Goal: Transaction & Acquisition: Purchase product/service

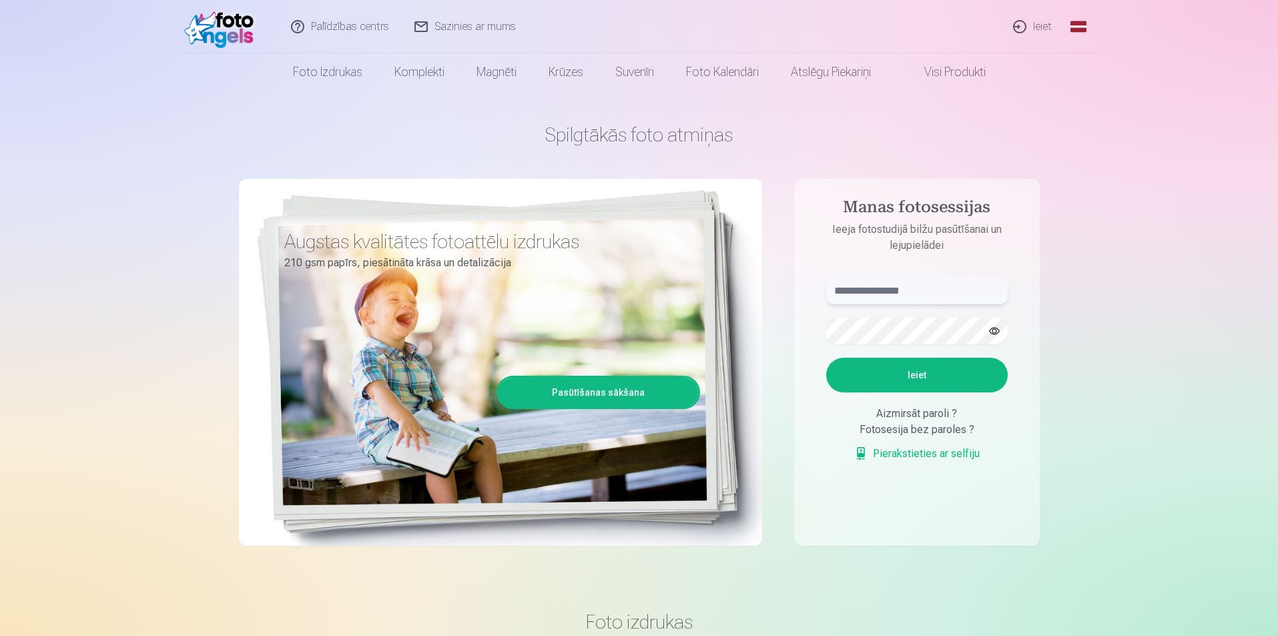
click at [876, 291] on input "text" at bounding box center [917, 291] width 182 height 27
paste input "**********"
type input "**********"
click at [864, 382] on button "Ieiet" at bounding box center [917, 375] width 182 height 35
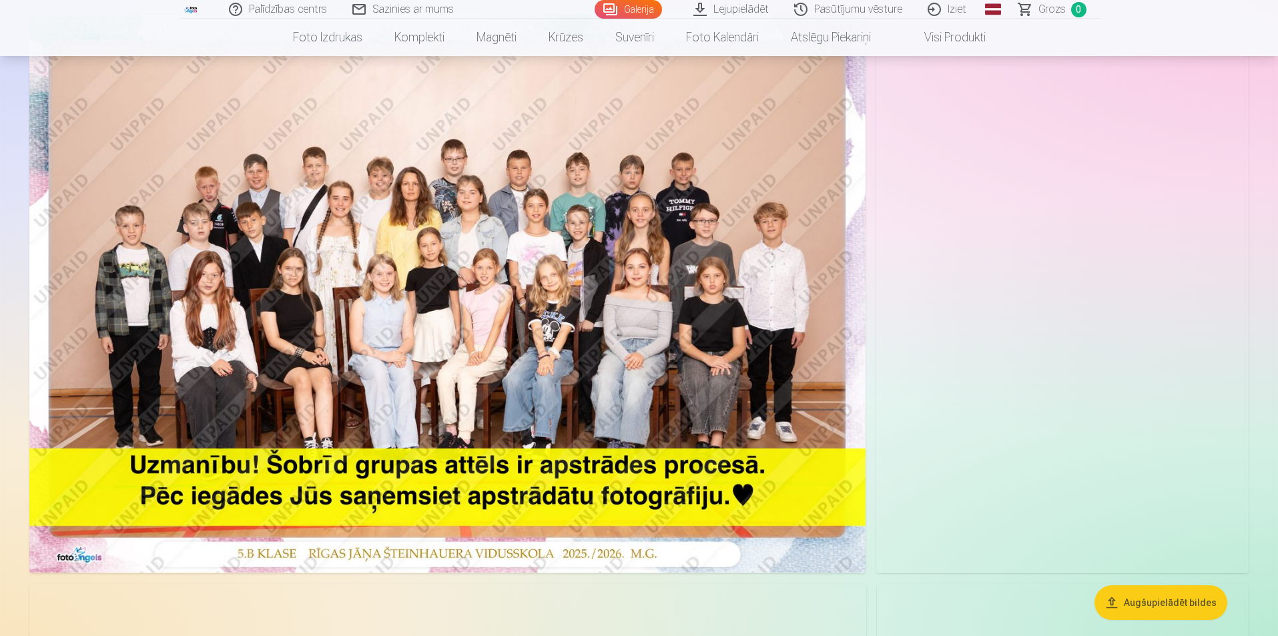
scroll to position [133, 0]
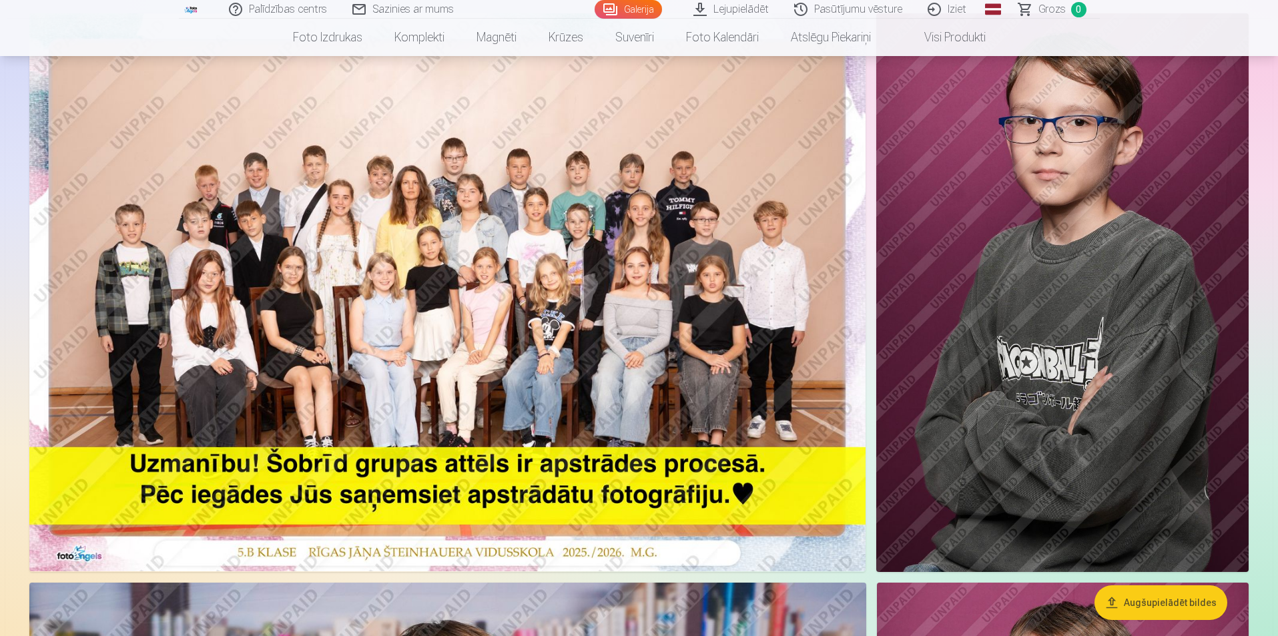
click at [694, 250] on img at bounding box center [447, 292] width 836 height 558
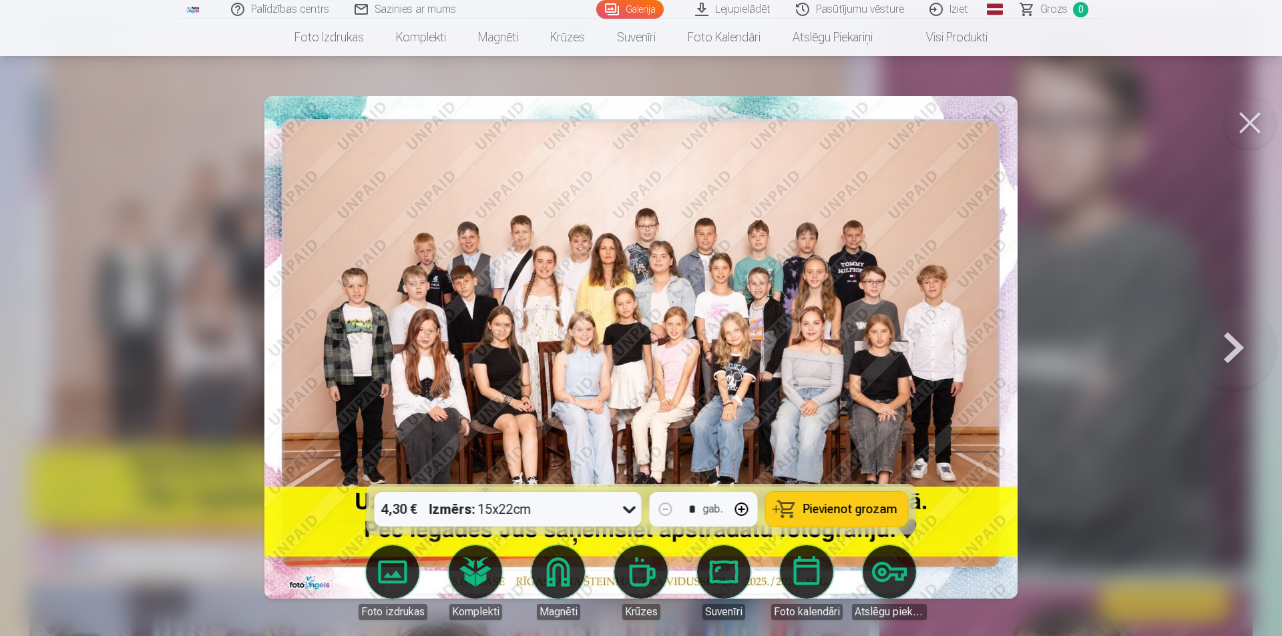
click at [1232, 348] on button at bounding box center [1233, 347] width 85 height 246
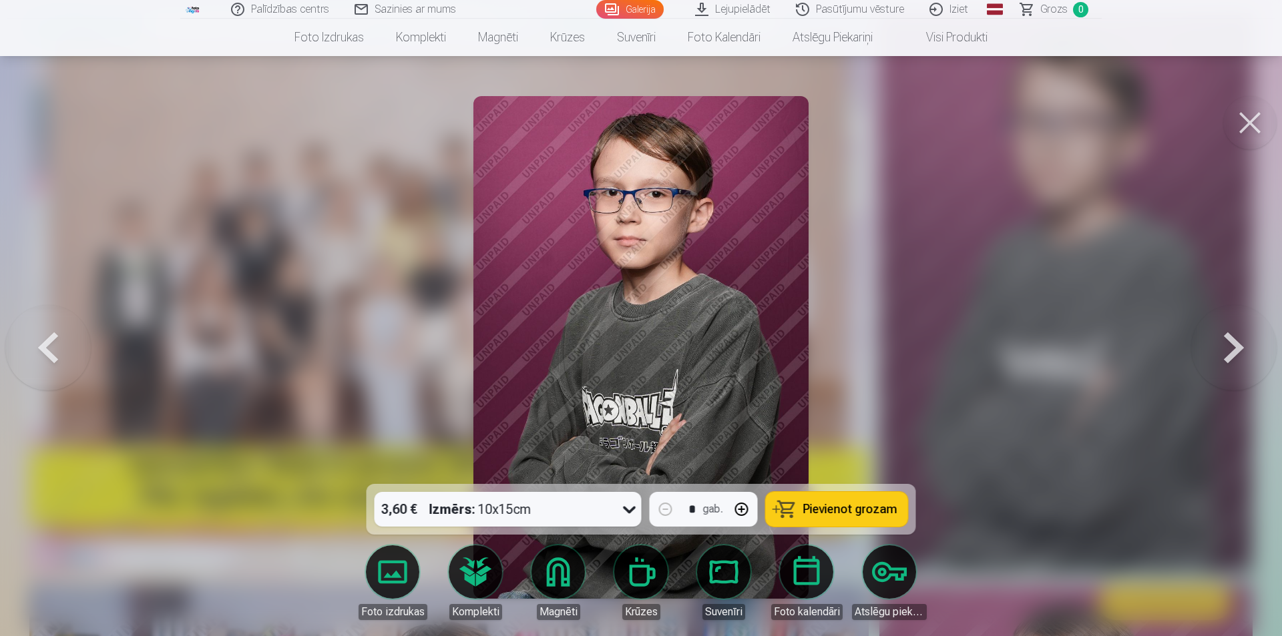
click at [1232, 348] on button at bounding box center [1233, 347] width 85 height 246
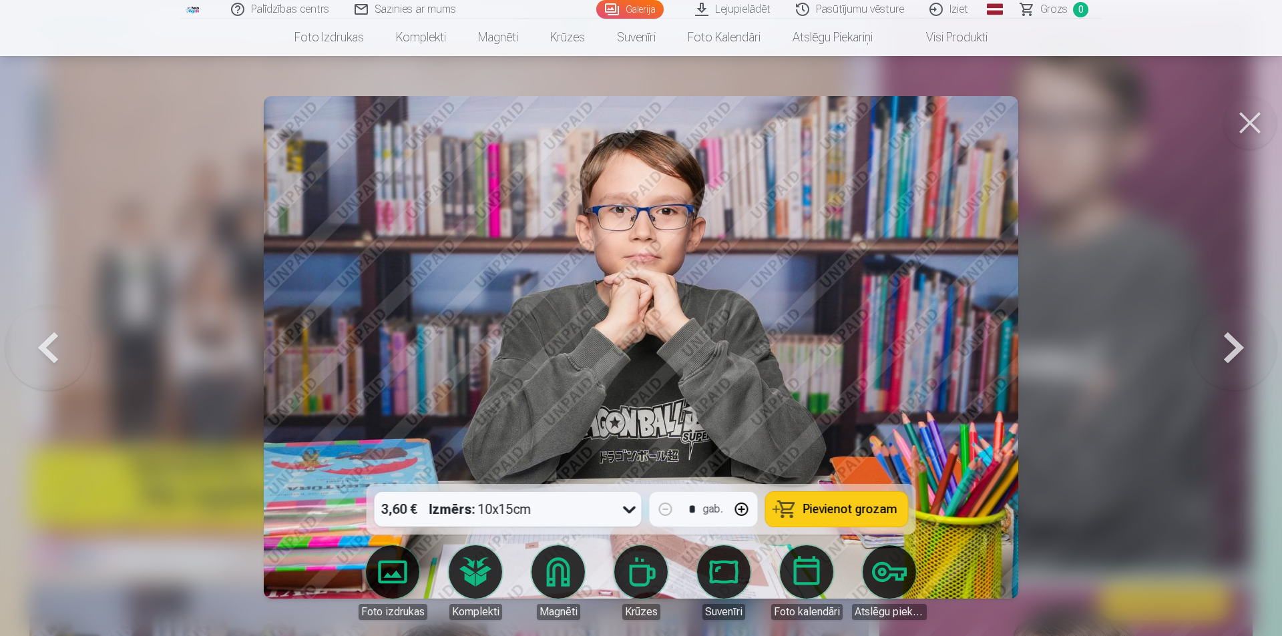
click at [1232, 348] on button at bounding box center [1233, 347] width 85 height 246
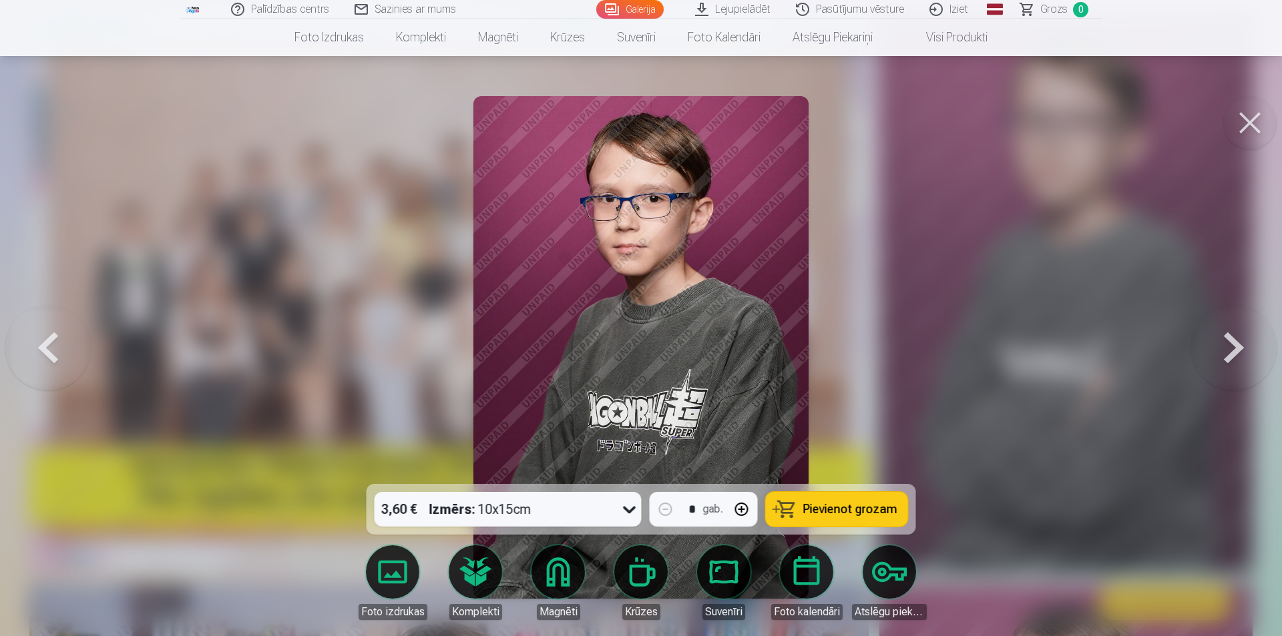
click at [1232, 348] on button at bounding box center [1233, 347] width 85 height 246
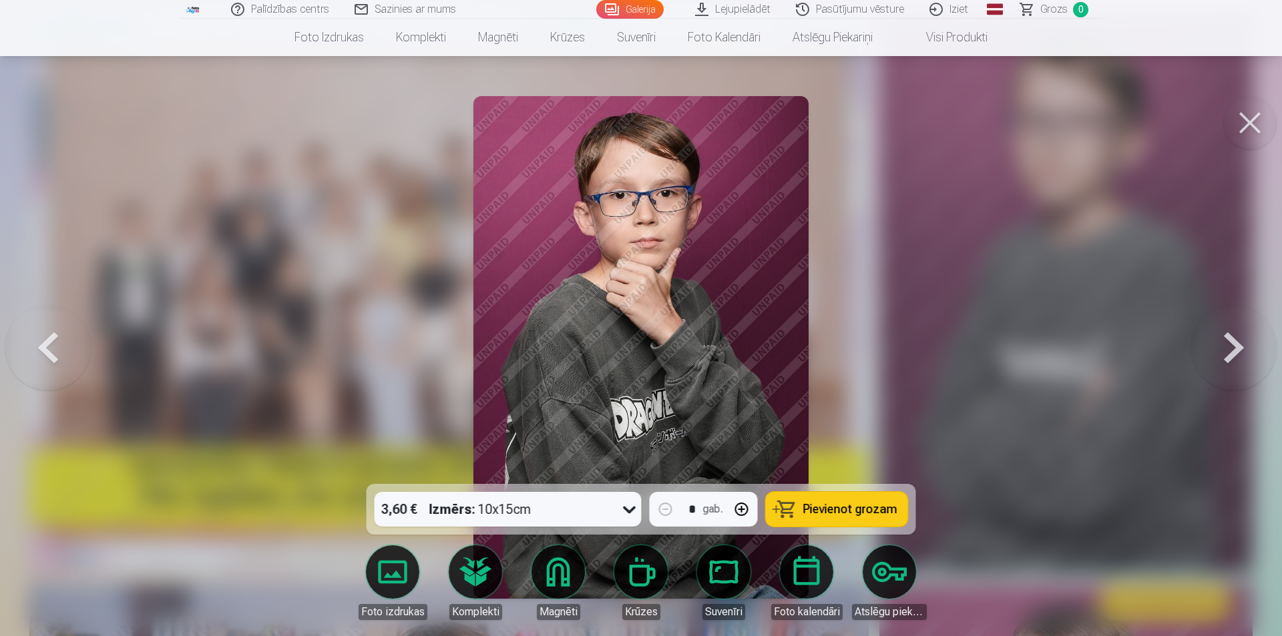
click at [1232, 348] on button at bounding box center [1233, 347] width 85 height 246
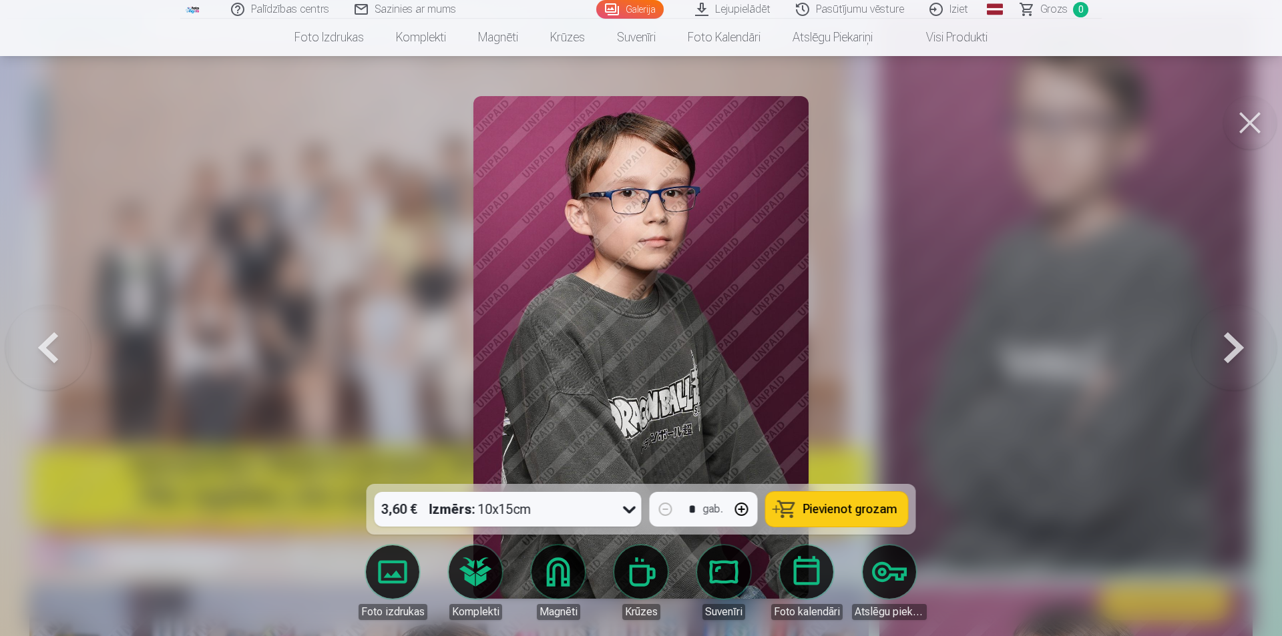
click at [1232, 348] on button at bounding box center [1233, 347] width 85 height 246
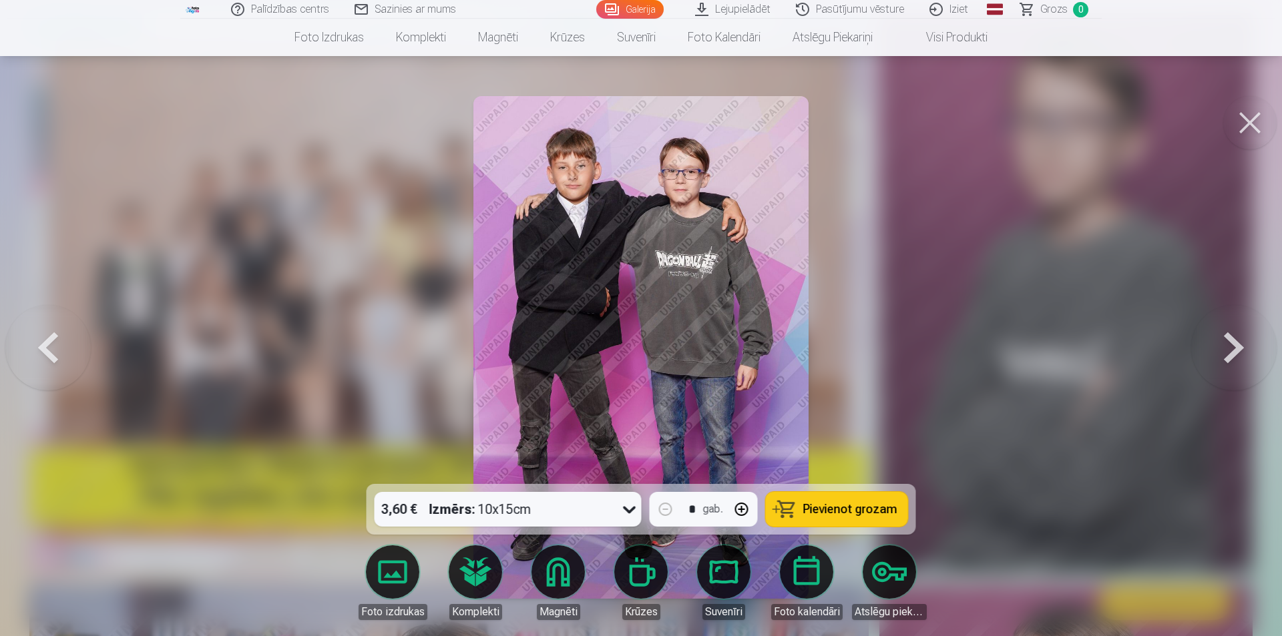
click at [1232, 348] on button at bounding box center [1233, 347] width 85 height 246
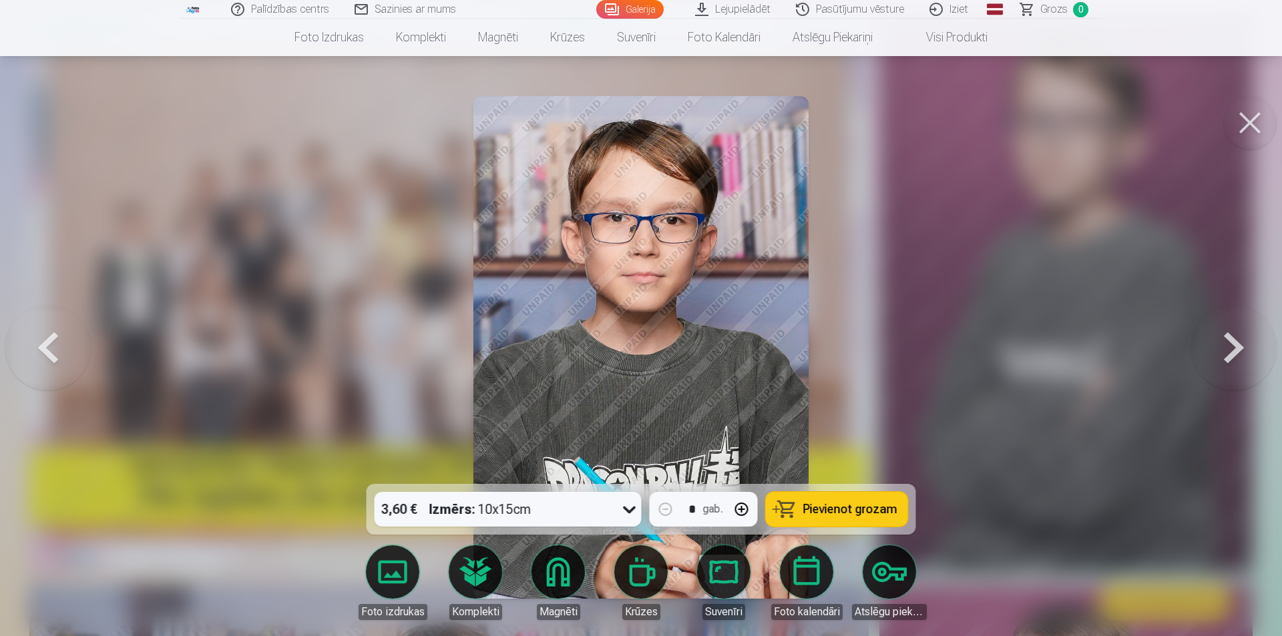
click at [1232, 348] on button at bounding box center [1233, 347] width 85 height 246
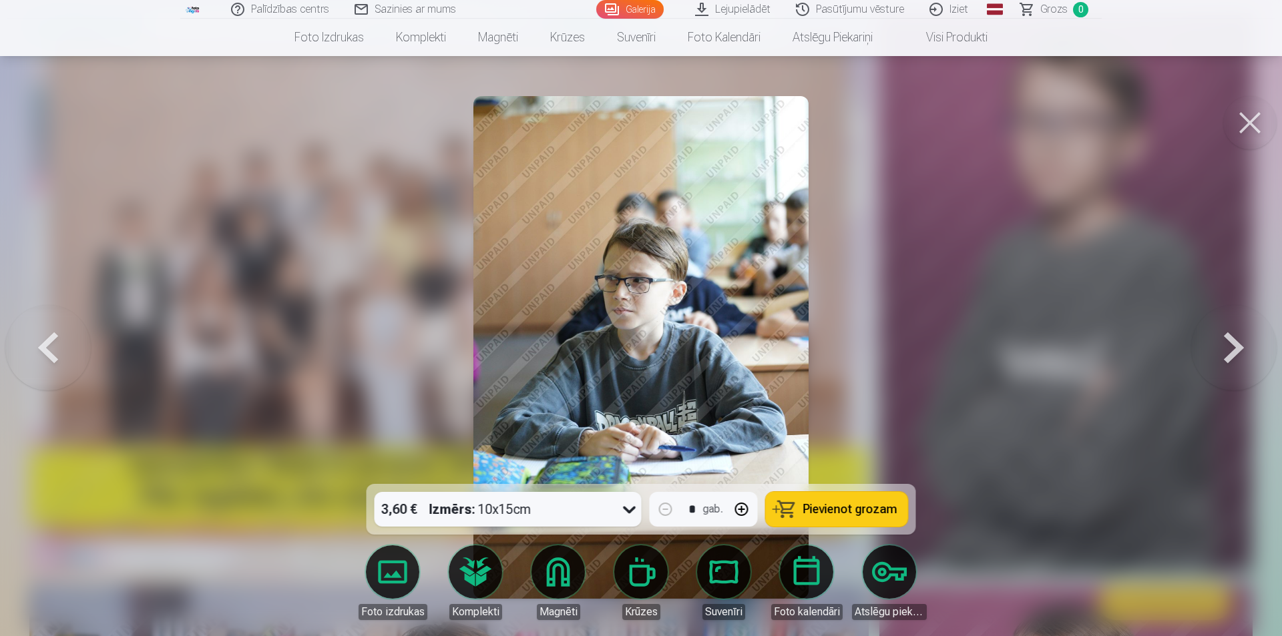
click at [1232, 348] on button at bounding box center [1233, 347] width 85 height 246
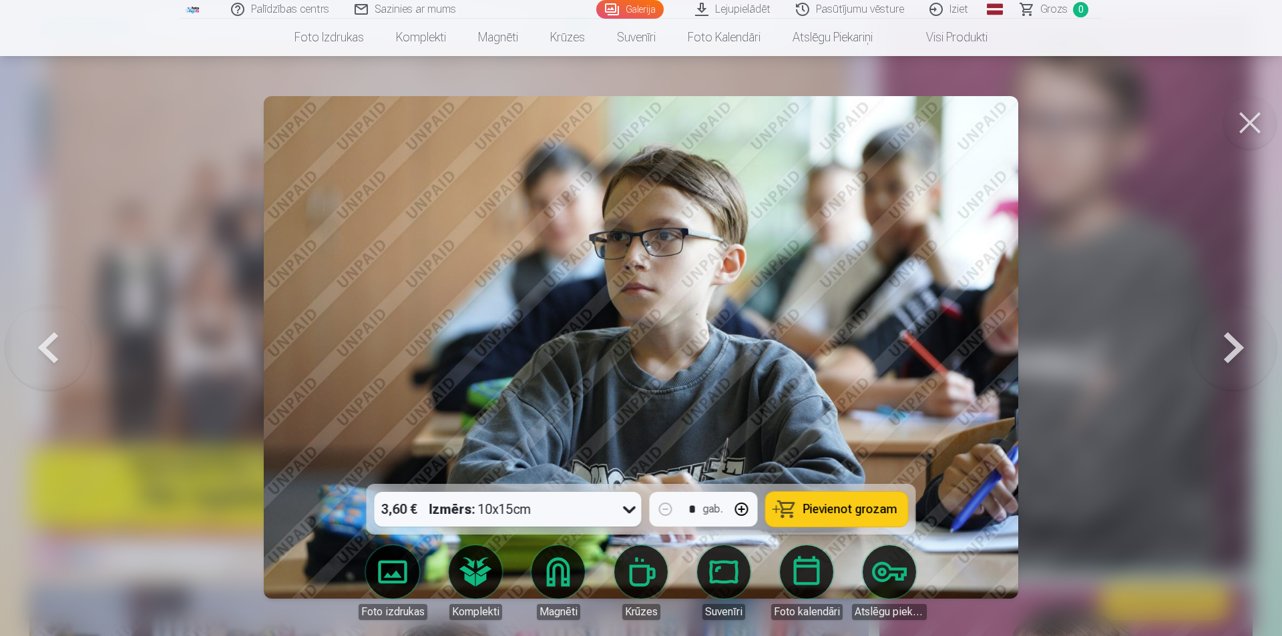
click at [1232, 348] on button at bounding box center [1233, 347] width 85 height 246
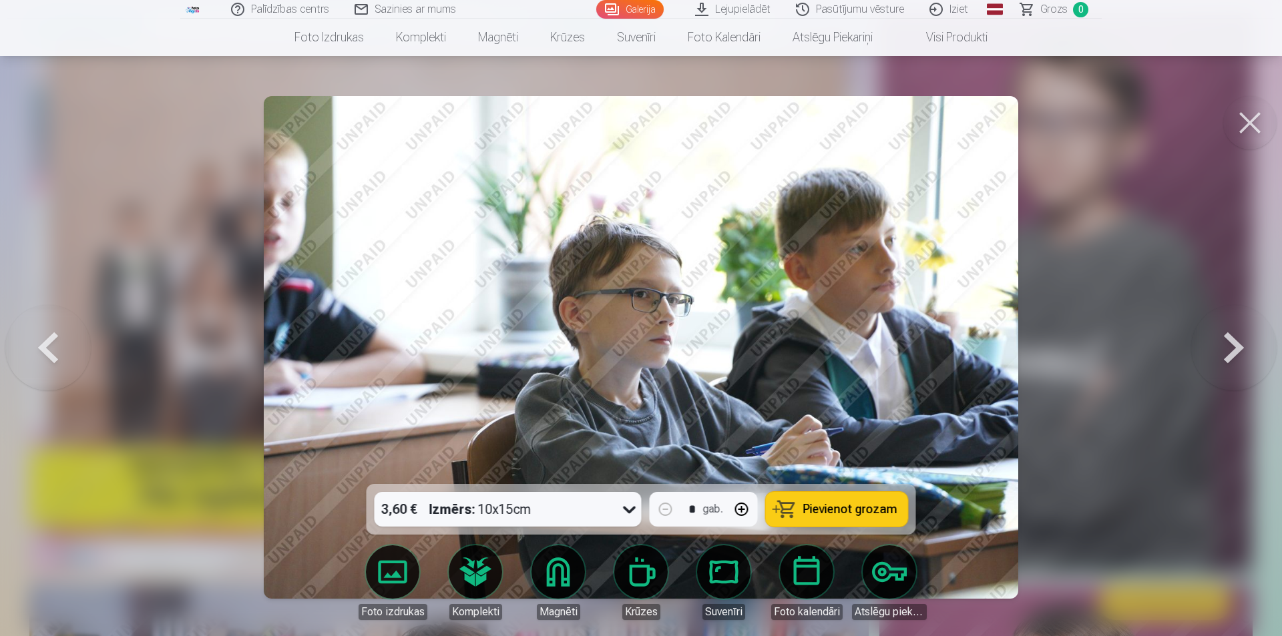
click at [1232, 348] on button at bounding box center [1233, 347] width 85 height 246
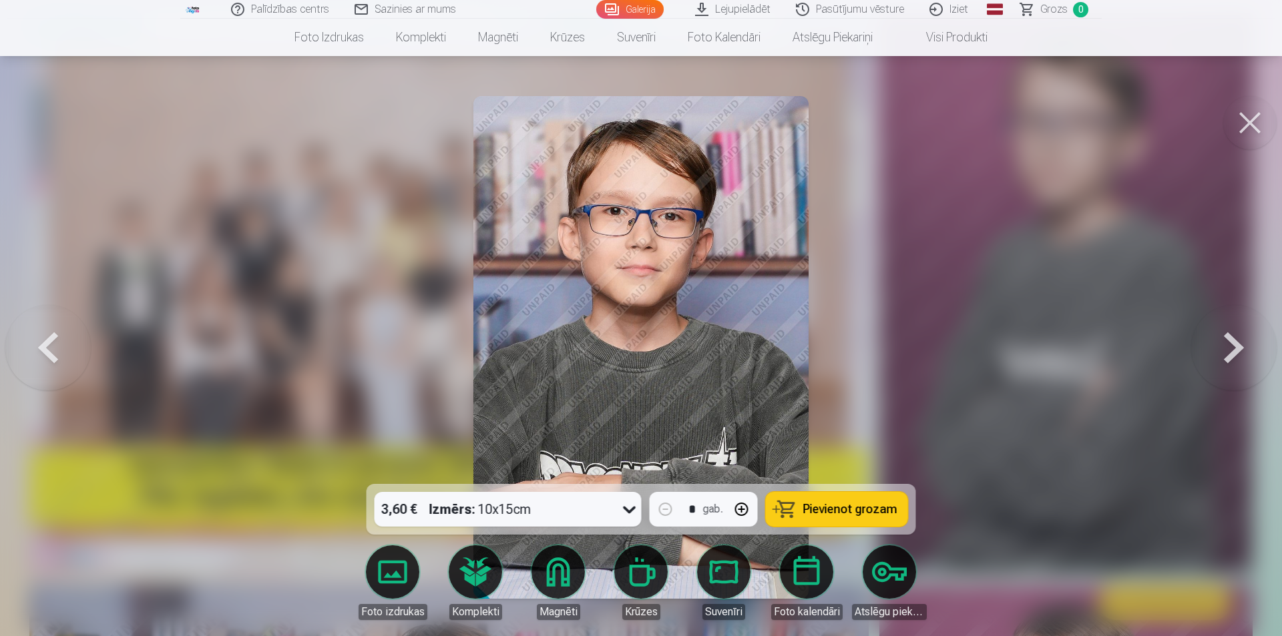
click at [1232, 348] on button at bounding box center [1233, 347] width 85 height 246
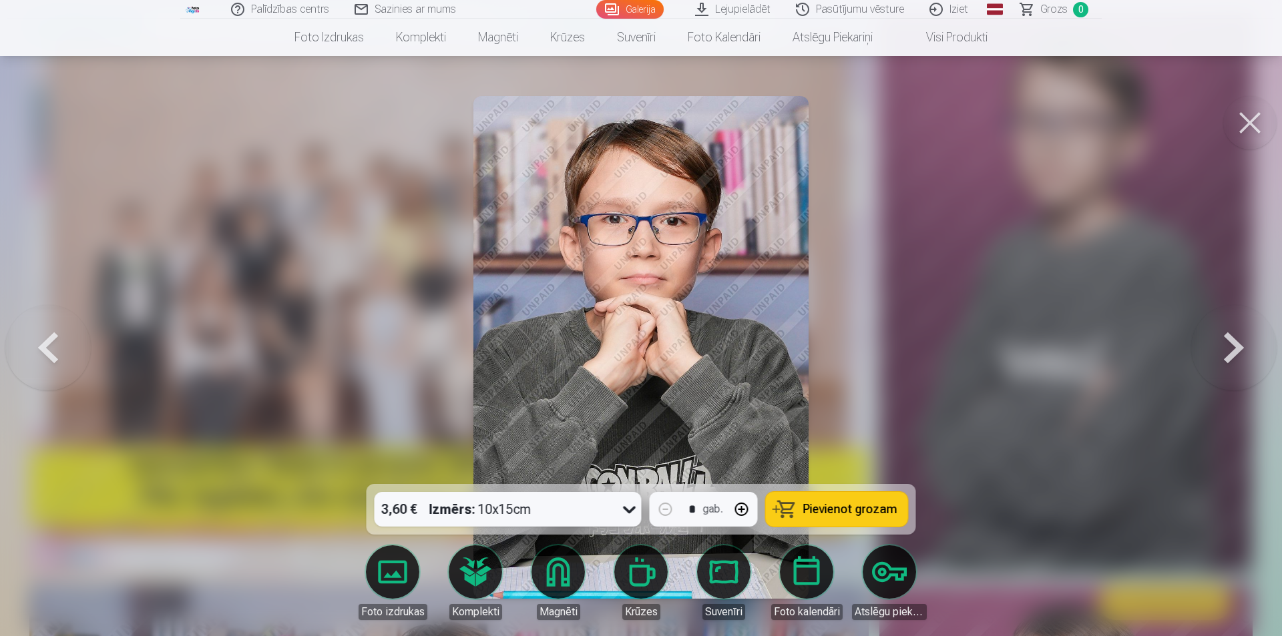
click at [1232, 348] on button at bounding box center [1233, 347] width 85 height 246
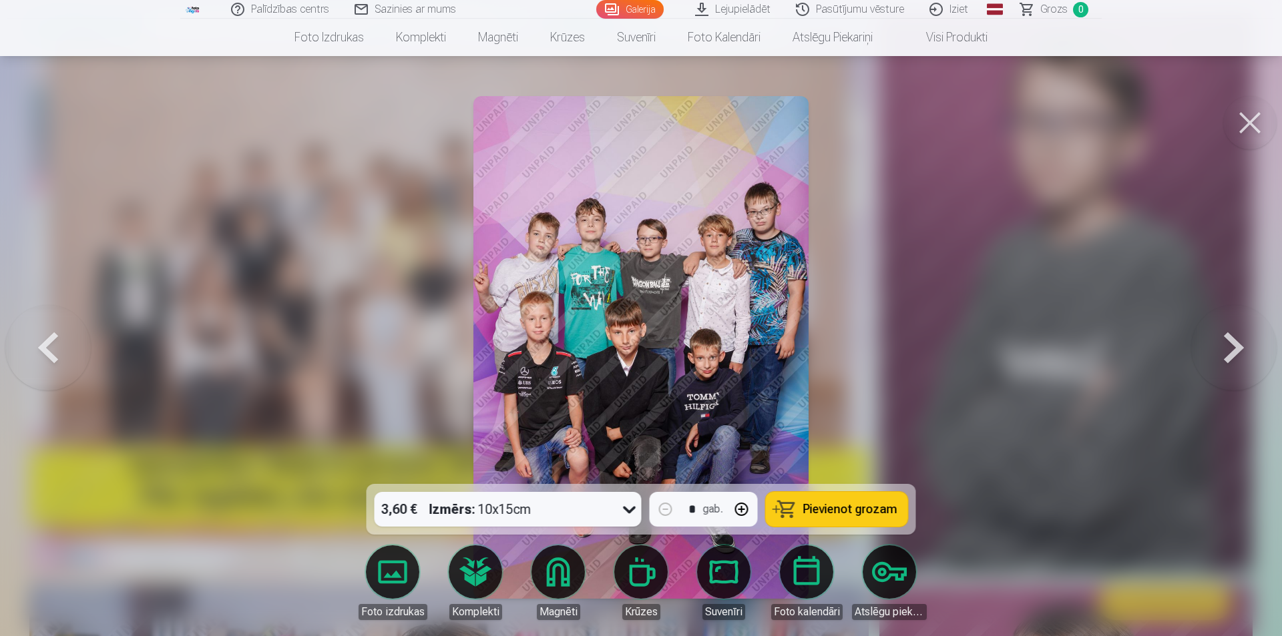
click at [1232, 348] on button at bounding box center [1233, 347] width 85 height 246
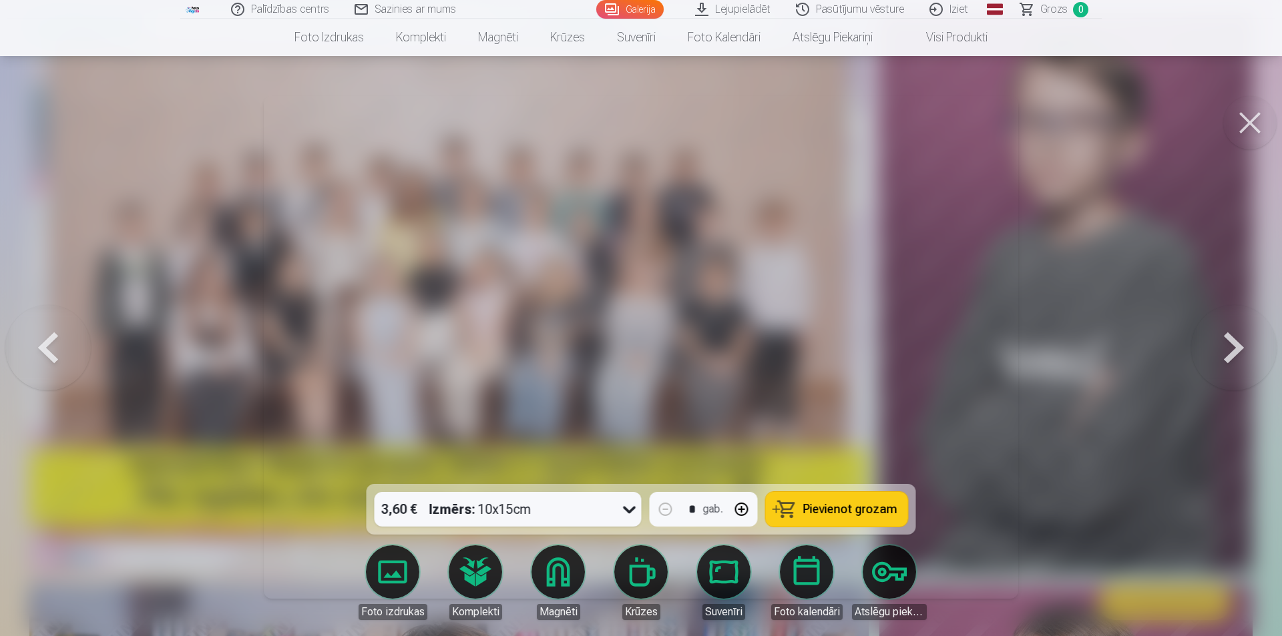
click at [1232, 348] on button at bounding box center [1233, 347] width 85 height 246
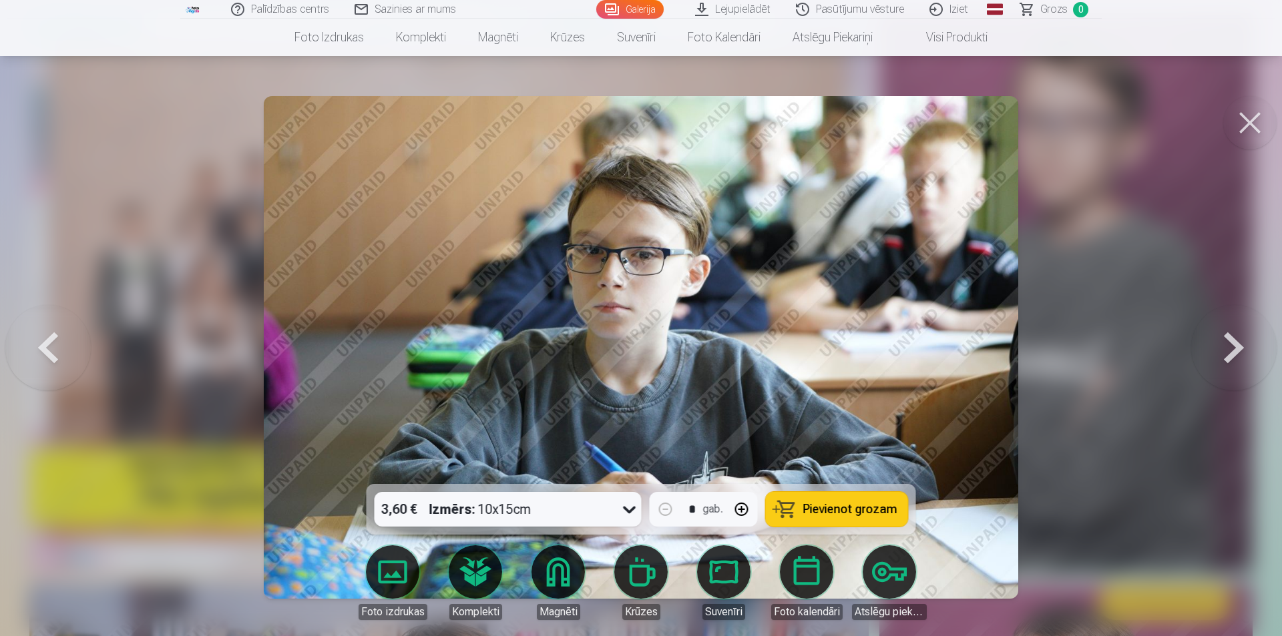
click at [1232, 348] on button at bounding box center [1233, 347] width 85 height 246
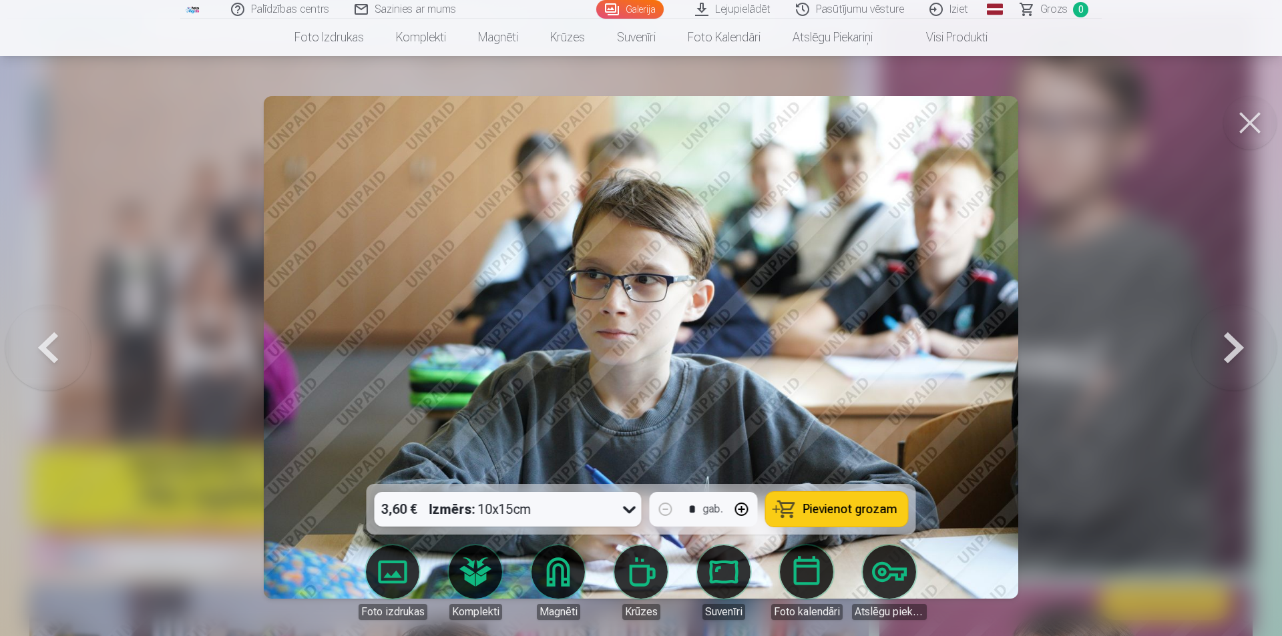
click at [1232, 348] on button at bounding box center [1233, 347] width 85 height 246
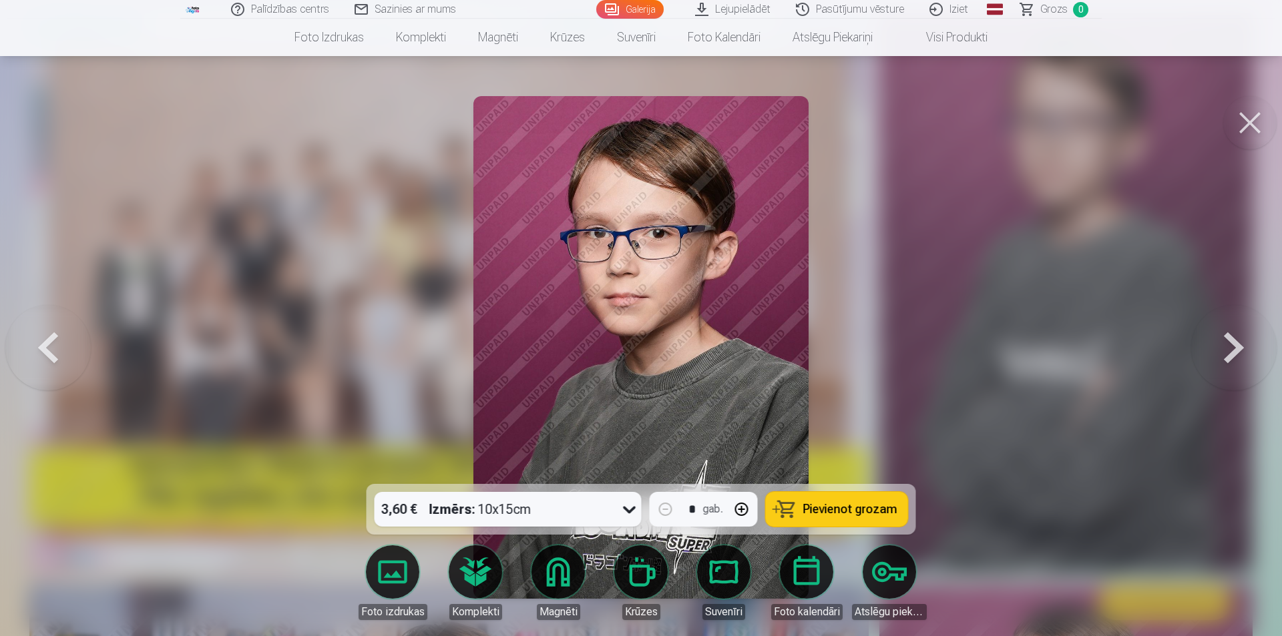
click at [1232, 348] on button at bounding box center [1233, 347] width 85 height 246
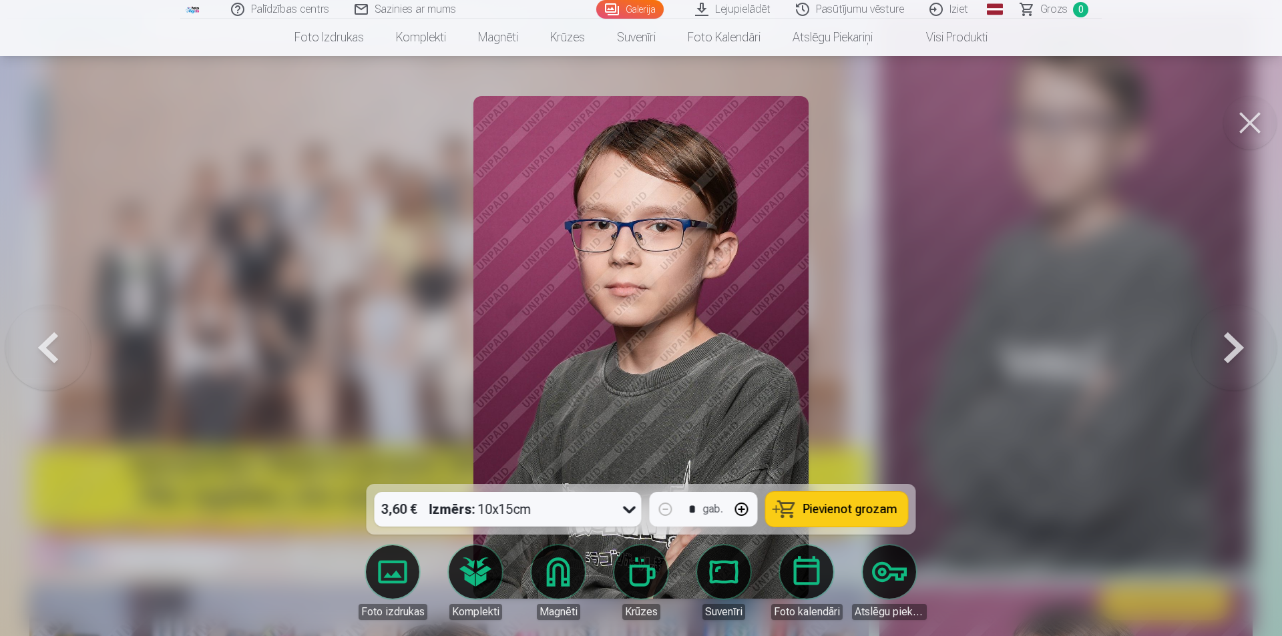
click at [1232, 348] on button at bounding box center [1233, 347] width 85 height 246
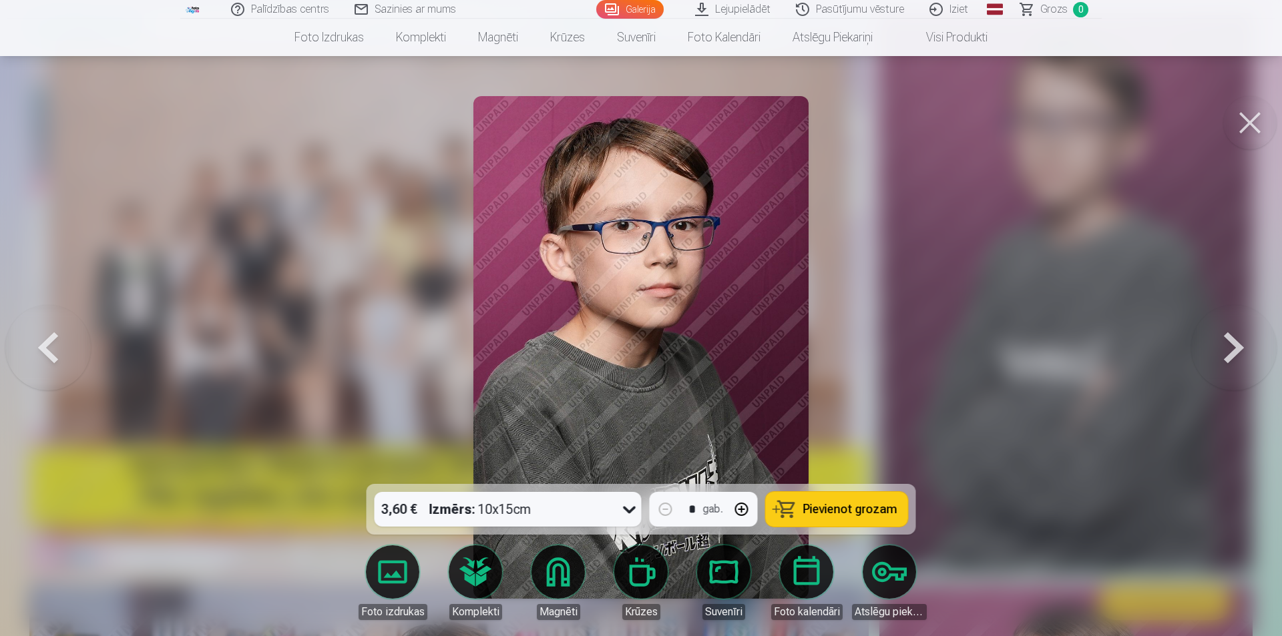
click at [1232, 348] on button at bounding box center [1233, 347] width 85 height 246
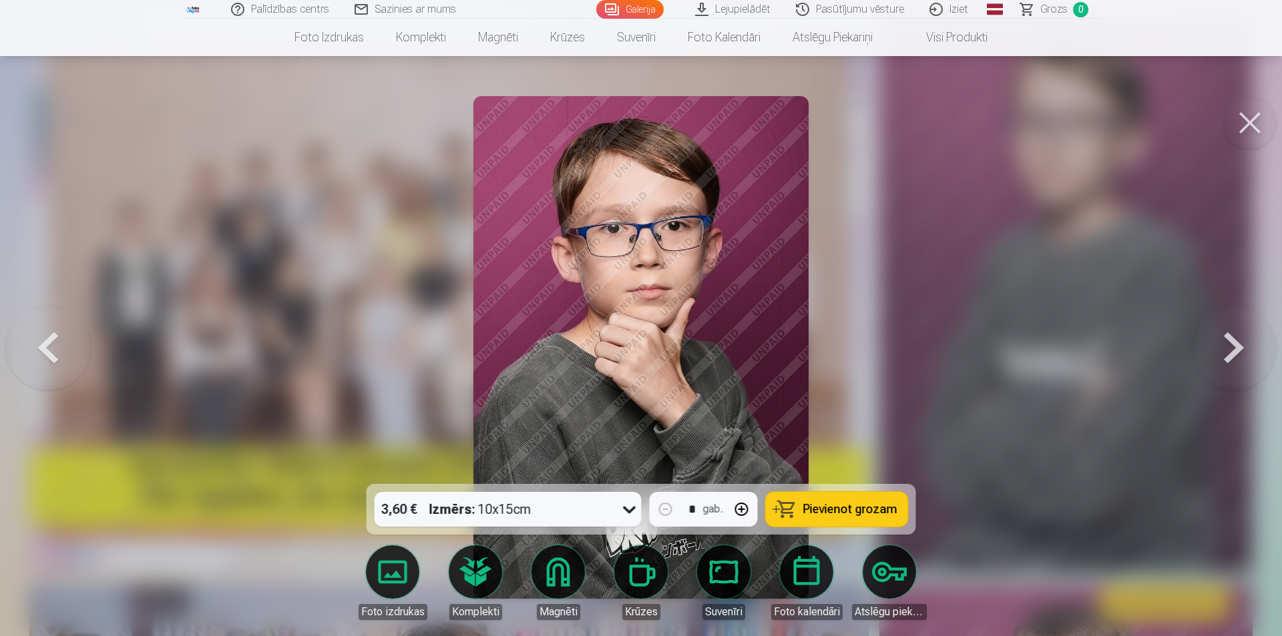
click at [1232, 348] on button at bounding box center [1233, 347] width 85 height 246
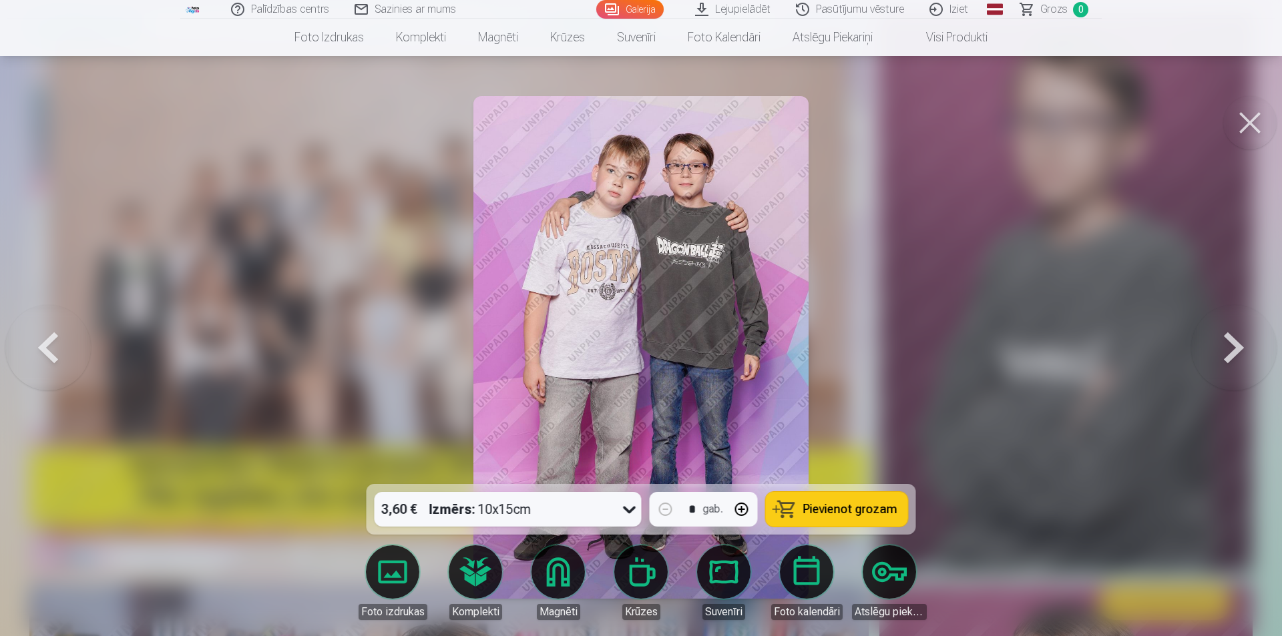
click at [1232, 348] on button at bounding box center [1233, 347] width 85 height 246
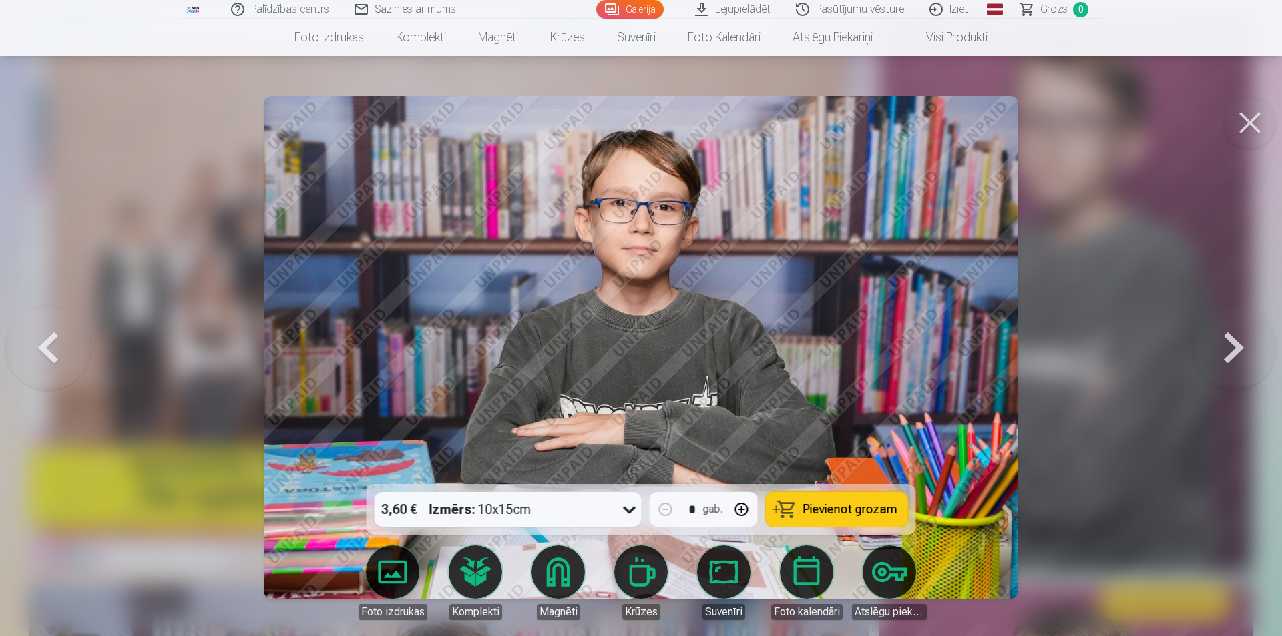
click at [1232, 348] on button at bounding box center [1233, 347] width 85 height 246
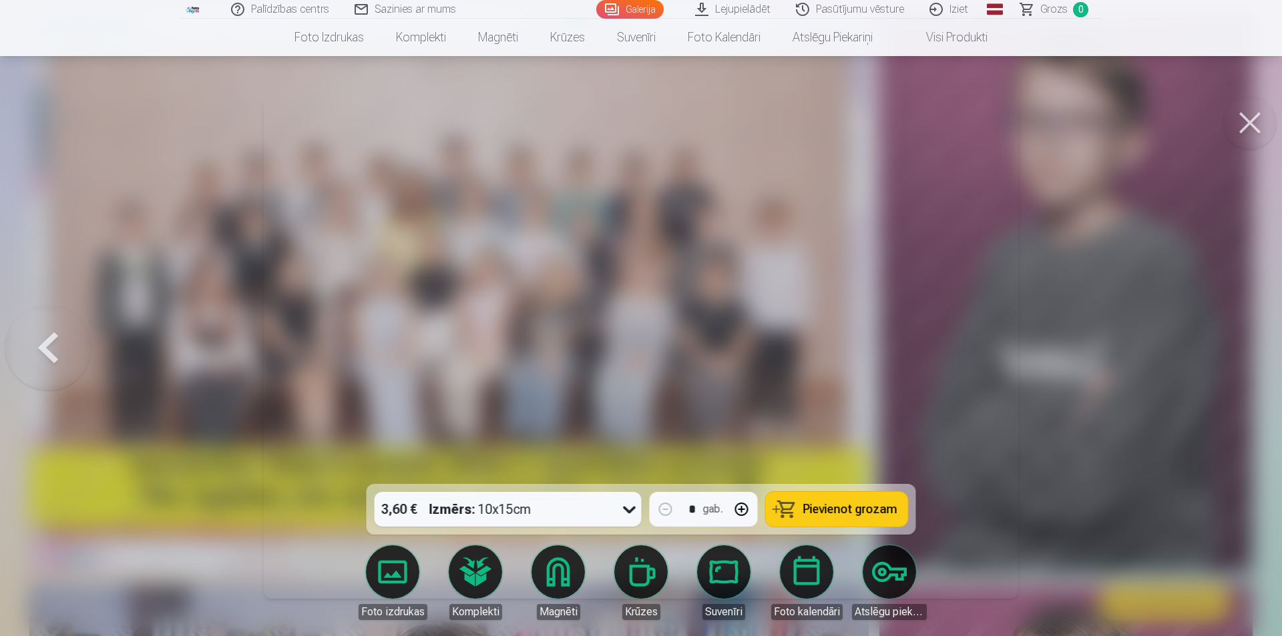
click at [1232, 348] on div at bounding box center [641, 318] width 1282 height 636
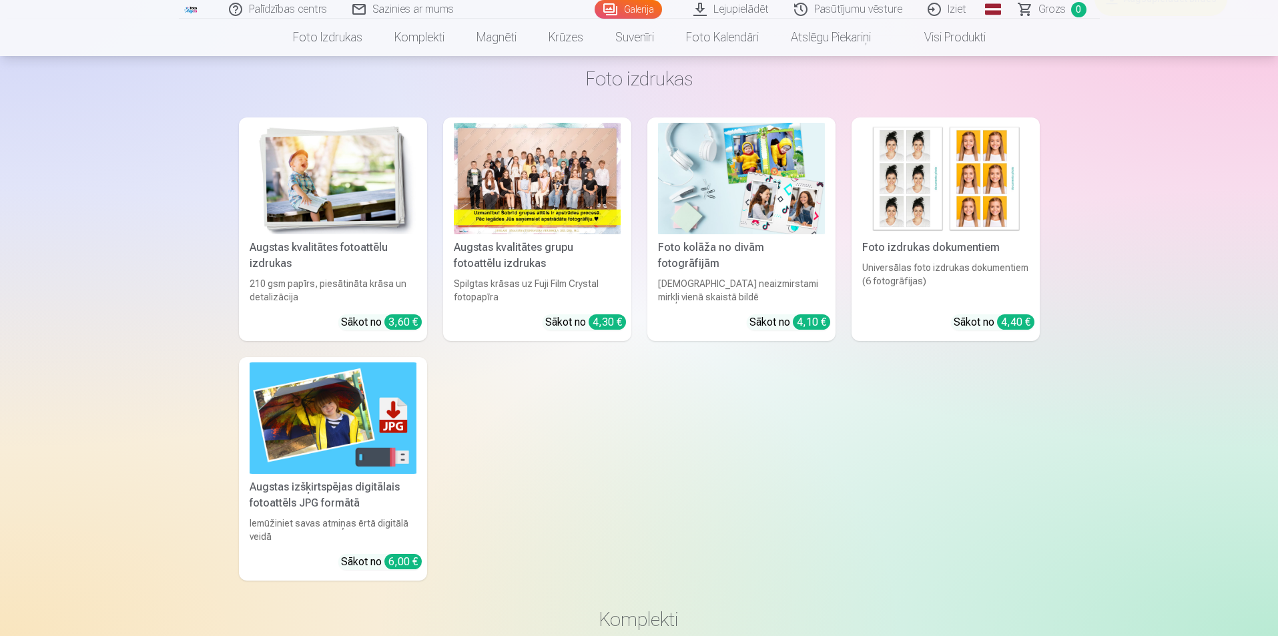
scroll to position [7743, 0]
